Goal: Information Seeking & Learning: Learn about a topic

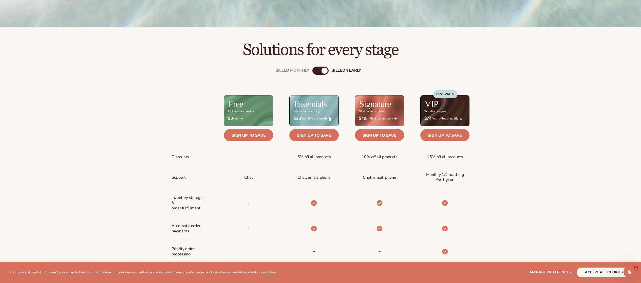
scroll to position [229, 0]
click at [313, 134] on link "Sign up to save" at bounding box center [314, 135] width 49 height 12
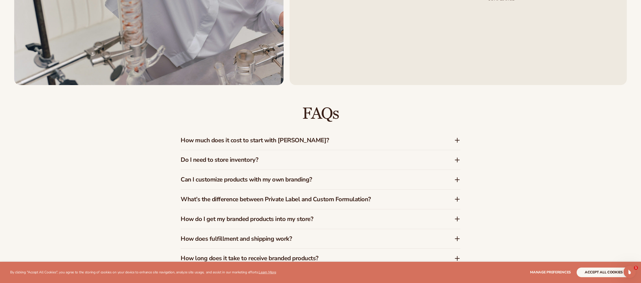
scroll to position [924, 0]
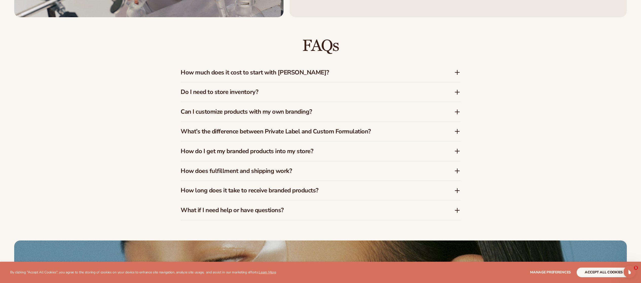
click at [269, 114] on h3 "Can I customize products with my own branding?" at bounding box center [310, 111] width 259 height 7
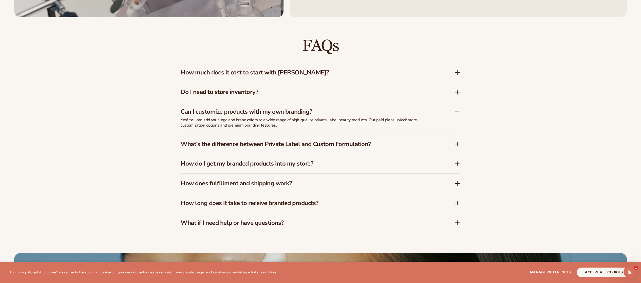
click at [302, 142] on h3 "What’s the difference between Private Label and Custom Formulation?" at bounding box center [310, 144] width 259 height 7
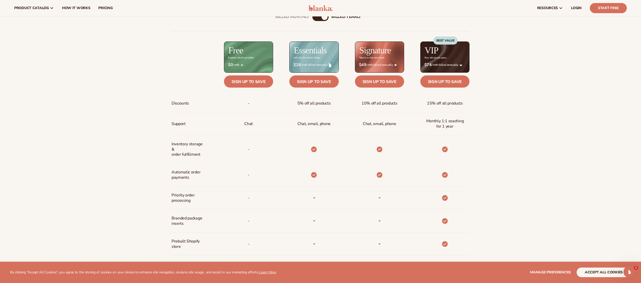
scroll to position [259, 0]
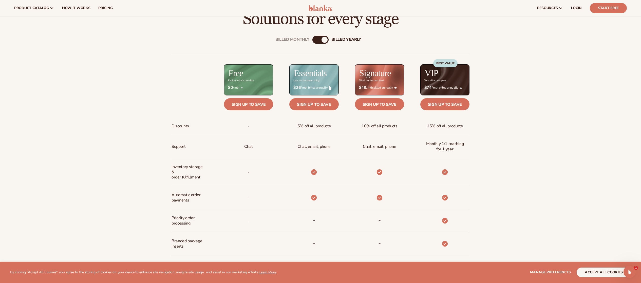
click at [326, 38] on div "billed Yearly" at bounding box center [325, 40] width 6 height 6
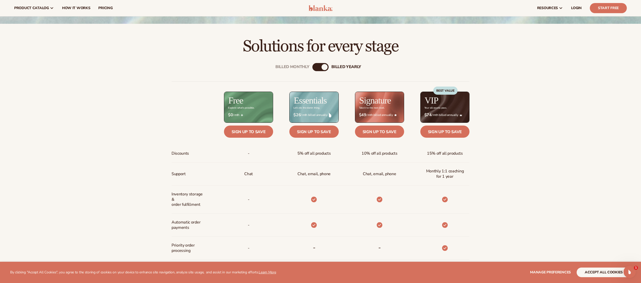
scroll to position [218, 0]
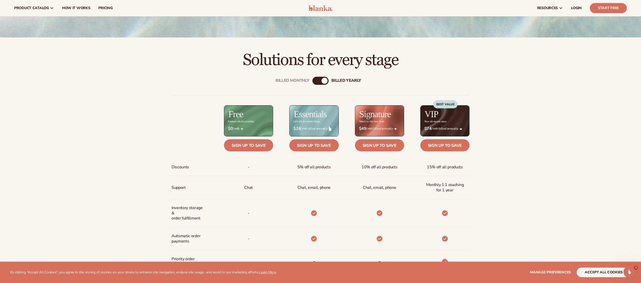
click at [327, 81] on div "billed Yearly" at bounding box center [325, 81] width 6 height 6
drag, startPoint x: 327, startPoint y: 81, endPoint x: 309, endPoint y: 78, distance: 18.5
click at [313, 78] on div "Billed Monthly billed Yearly" at bounding box center [321, 81] width 16 height 8
click at [302, 83] on div "Billed Monthly" at bounding box center [293, 80] width 34 height 5
click at [335, 81] on div "billed Yearly" at bounding box center [347, 80] width 30 height 5
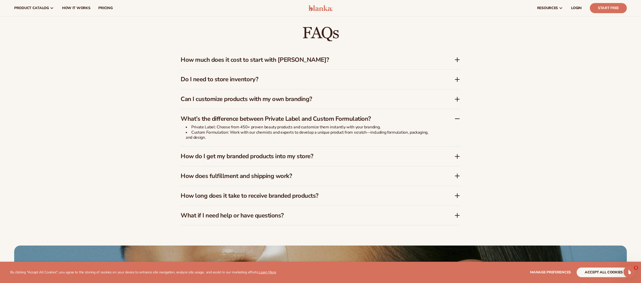
scroll to position [935, 0]
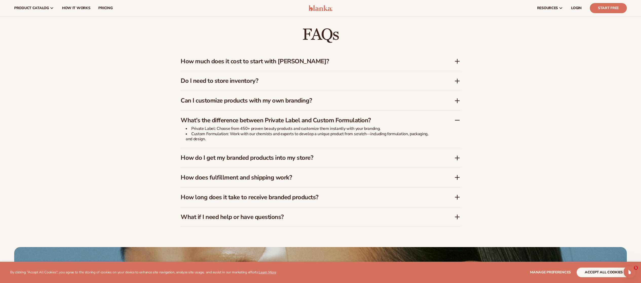
click at [258, 197] on h3 "How long does it take to receive branded products?" at bounding box center [310, 197] width 259 height 7
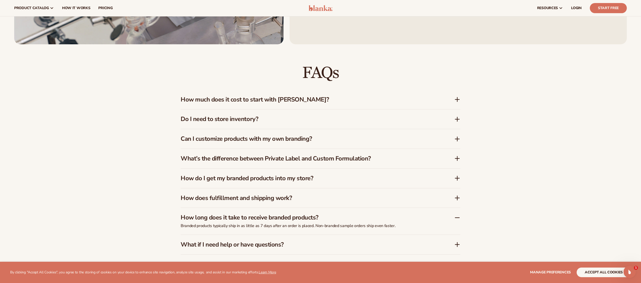
scroll to position [896, 0]
click at [257, 181] on h3 "How do I get my branded products into my store?" at bounding box center [310, 178] width 259 height 7
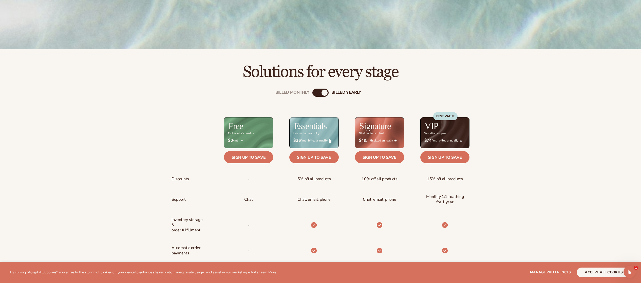
scroll to position [207, 0]
